Goal: Task Accomplishment & Management: Manage account settings

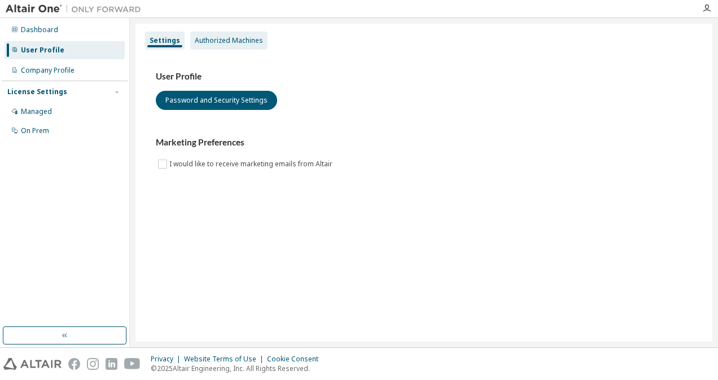
click at [244, 36] on div "Authorized Machines" at bounding box center [229, 40] width 68 height 9
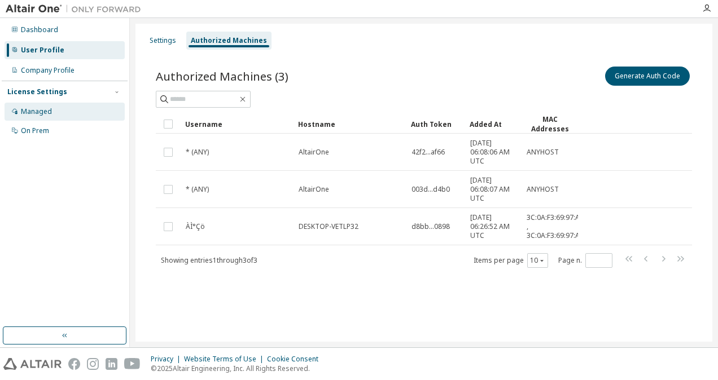
click at [93, 115] on div "Managed" at bounding box center [65, 112] width 120 height 18
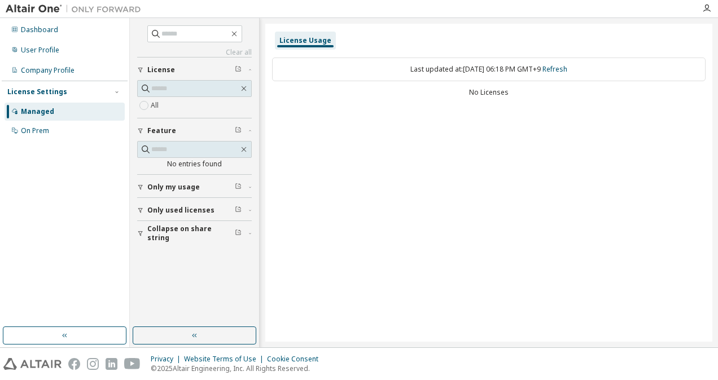
click at [161, 69] on span "License" at bounding box center [161, 69] width 28 height 9
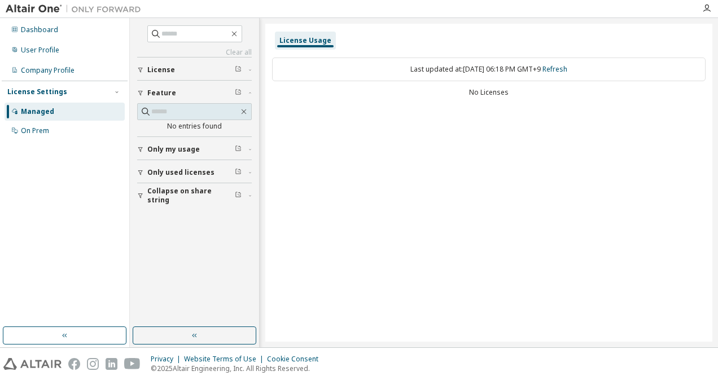
click at [161, 69] on span "License" at bounding box center [161, 69] width 28 height 9
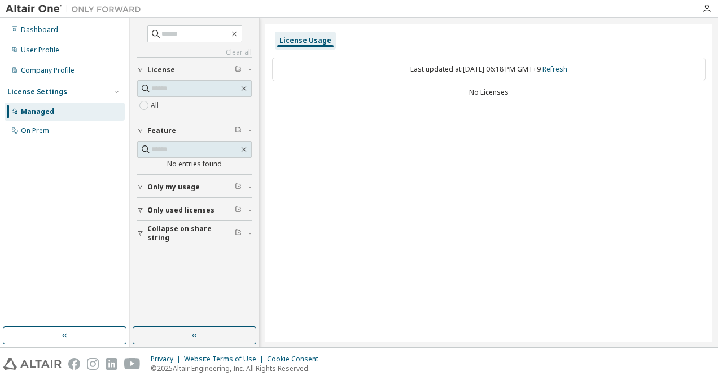
click at [29, 8] on img at bounding box center [76, 8] width 141 height 11
click at [103, 2] on div at bounding box center [73, 8] width 147 height 17
click at [191, 210] on span "Only used licenses" at bounding box center [180, 210] width 67 height 9
click at [191, 188] on span "Only my usage" at bounding box center [173, 187] width 52 height 9
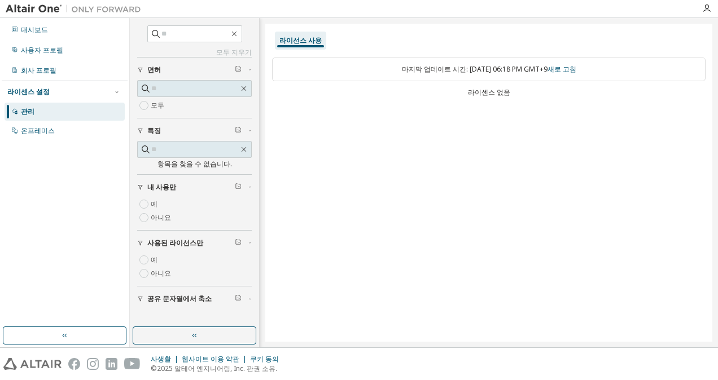
click at [26, 6] on img at bounding box center [76, 8] width 141 height 11
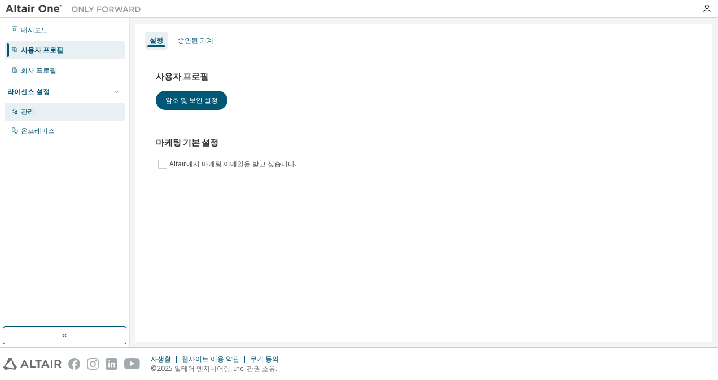
click at [68, 108] on div "관리" at bounding box center [65, 112] width 120 height 18
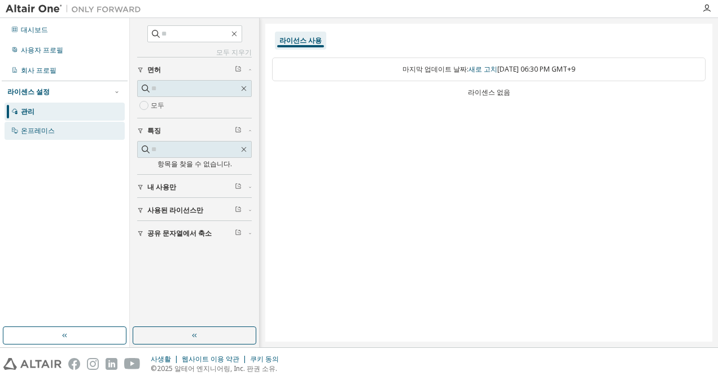
click at [62, 128] on div "온프레미스" at bounding box center [65, 131] width 120 height 18
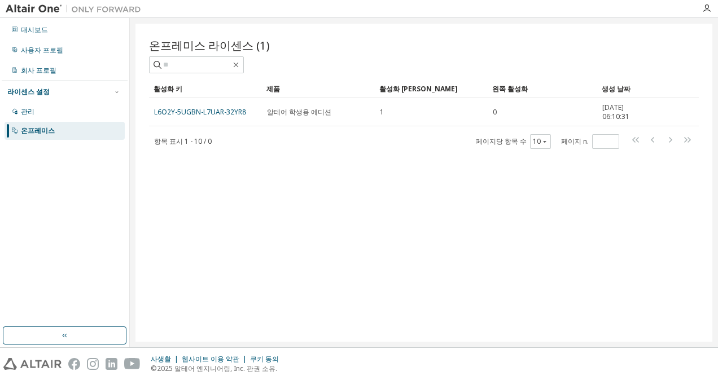
click at [391, 185] on div "온프레미스 라이센스 (1) Clear Load Save Save As Field Operator Value Select filter Selec…" at bounding box center [423, 183] width 577 height 318
